Goal: Information Seeking & Learning: Learn about a topic

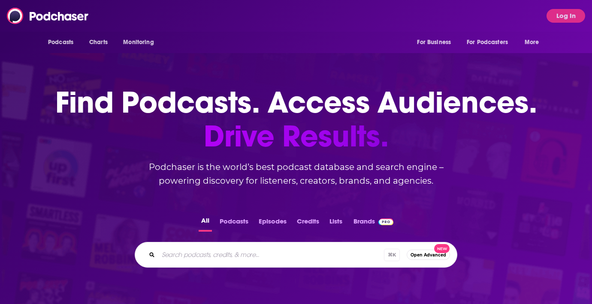
click at [188, 258] on input "Search podcasts, credits, & more..." at bounding box center [270, 255] width 225 height 14
type input "no proof"
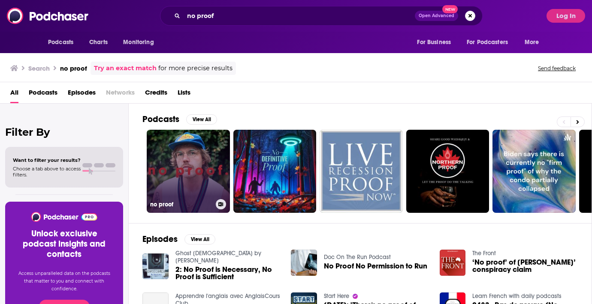
click at [171, 168] on link "no proof" at bounding box center [188, 171] width 83 height 83
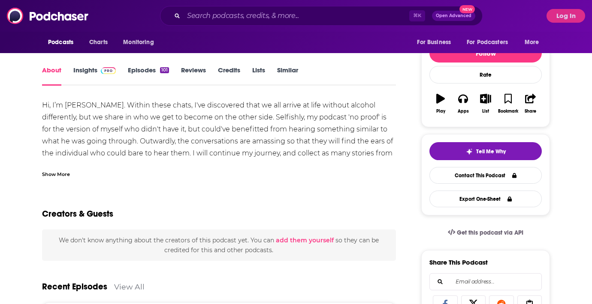
scroll to position [97, 0]
click at [201, 71] on link "Reviews" at bounding box center [193, 76] width 25 height 20
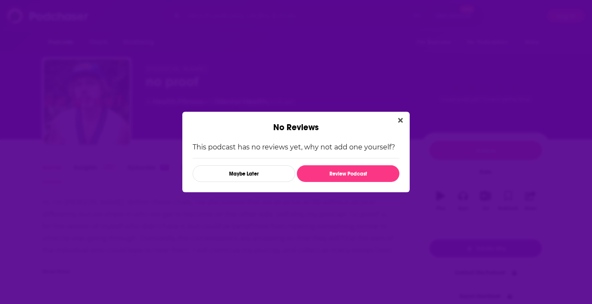
click at [401, 116] on button "Close" at bounding box center [400, 120] width 12 height 11
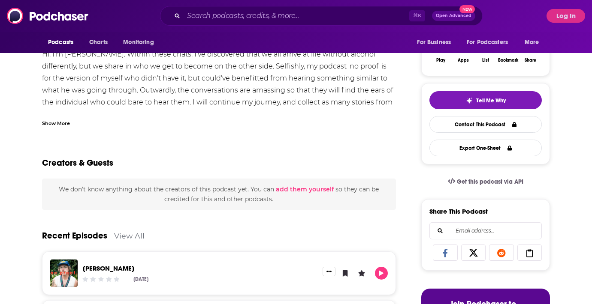
scroll to position [149, 0]
